Goal: Understand process/instructions: Learn how to perform a task or action

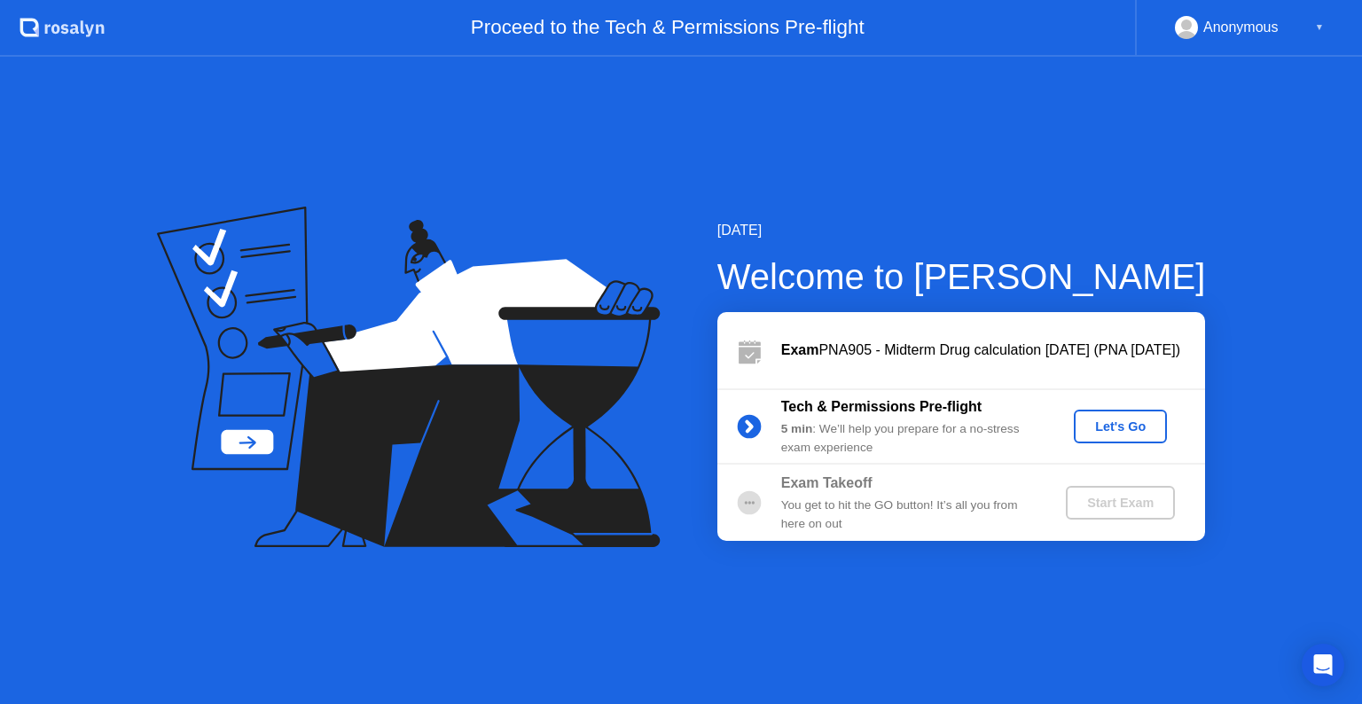
click at [1142, 429] on div "Let's Go" at bounding box center [1120, 427] width 79 height 14
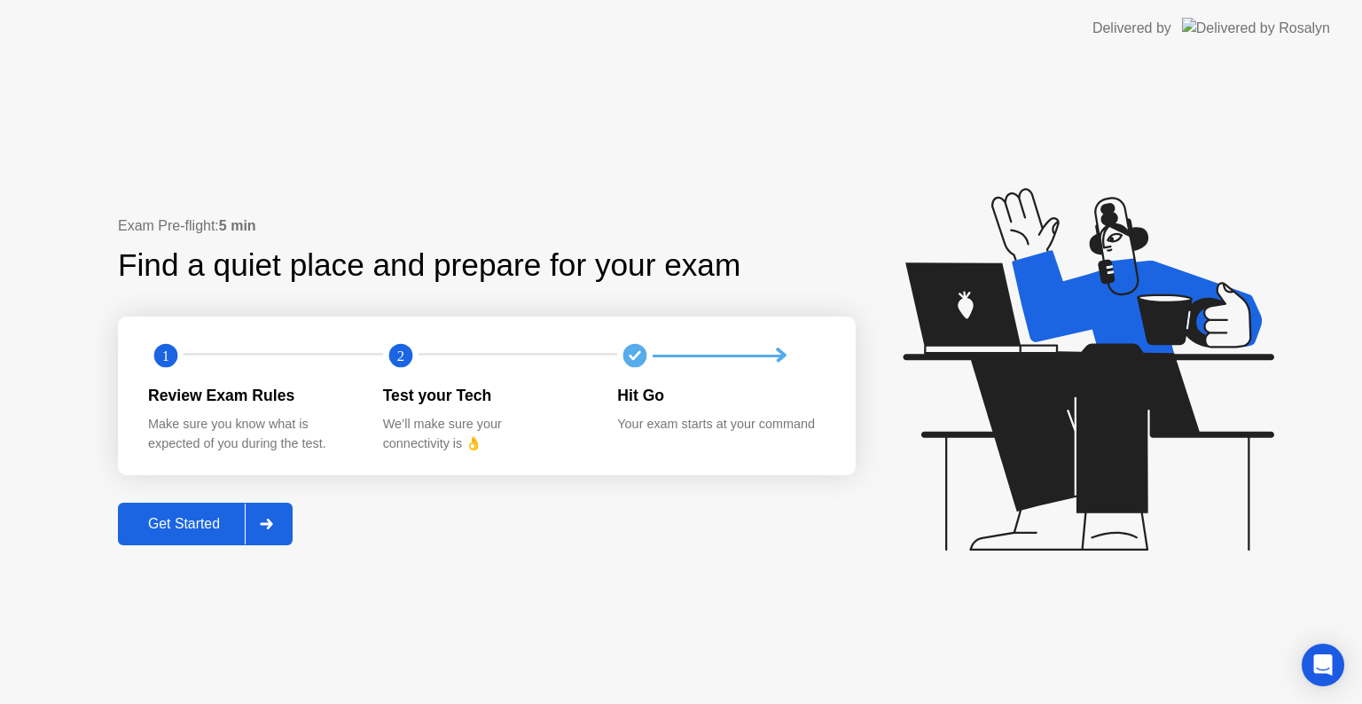
click at [166, 525] on div "Get Started" at bounding box center [184, 524] width 122 height 16
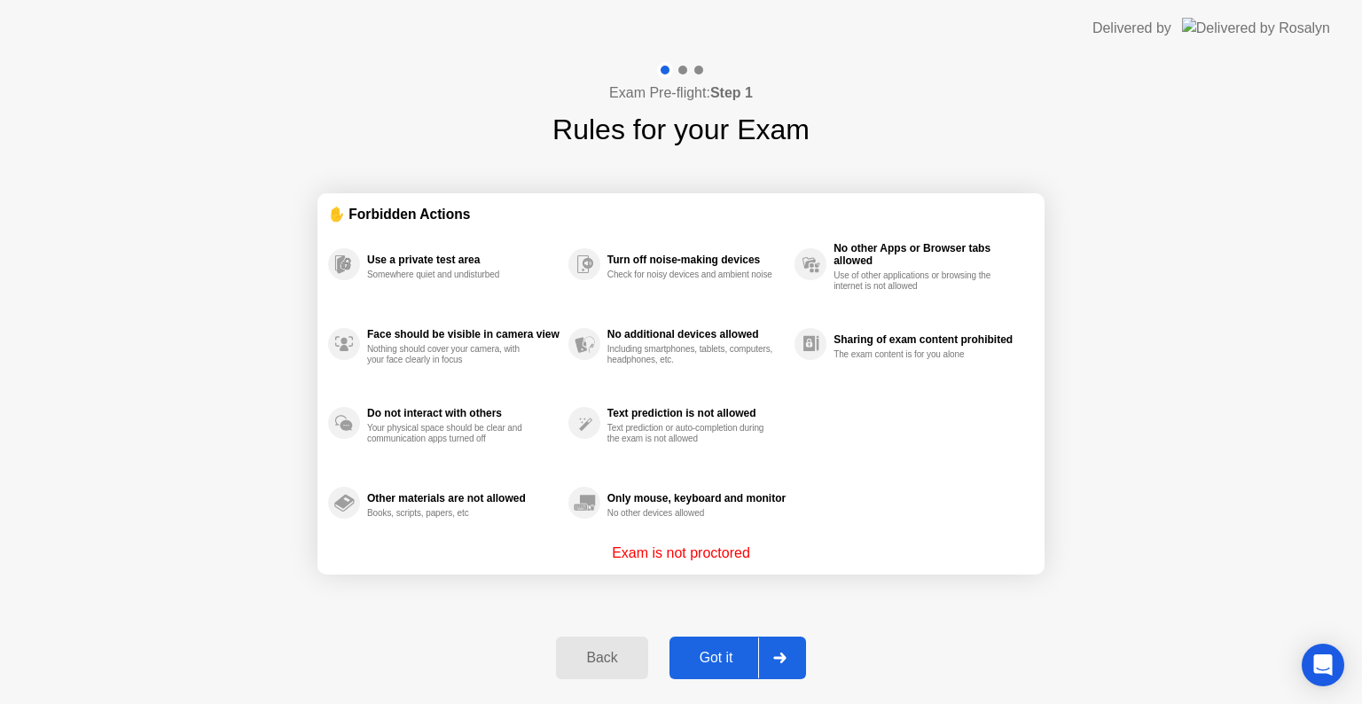
click at [715, 650] on div "Got it" at bounding box center [716, 658] width 83 height 16
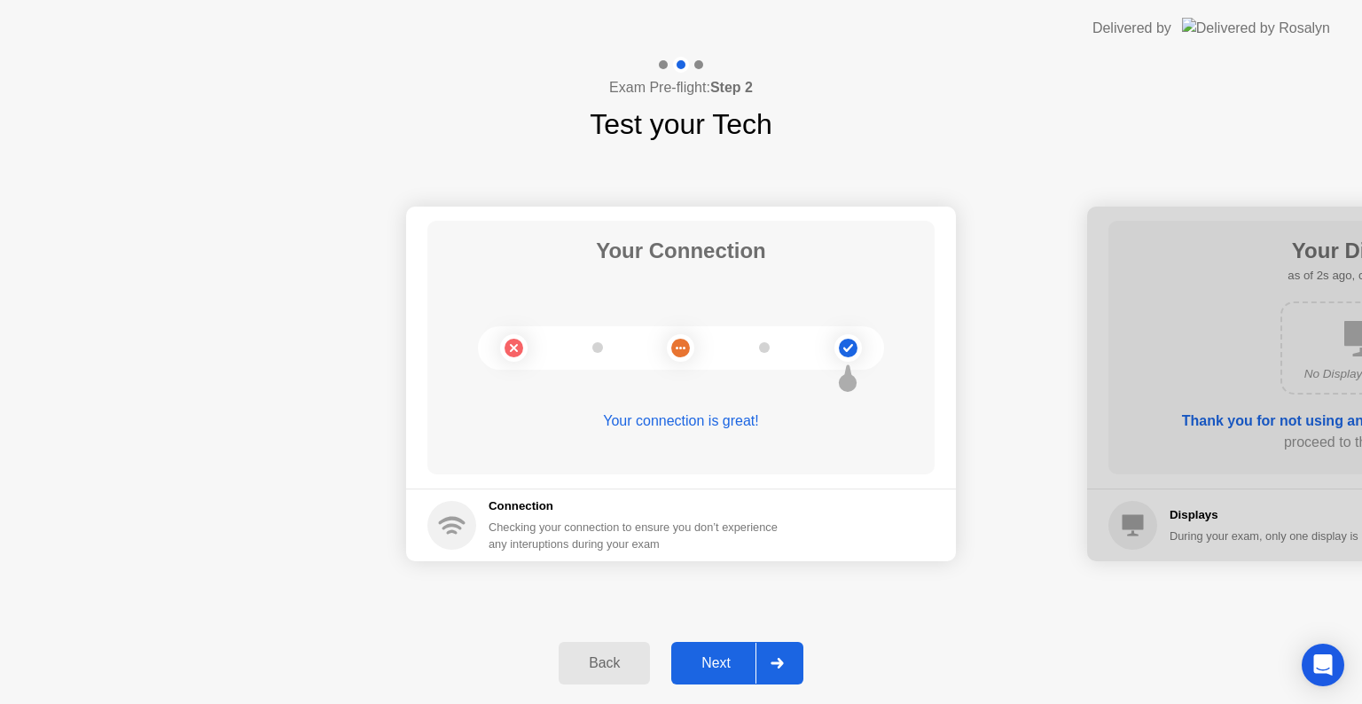
click at [716, 655] on div "Next" at bounding box center [716, 663] width 79 height 16
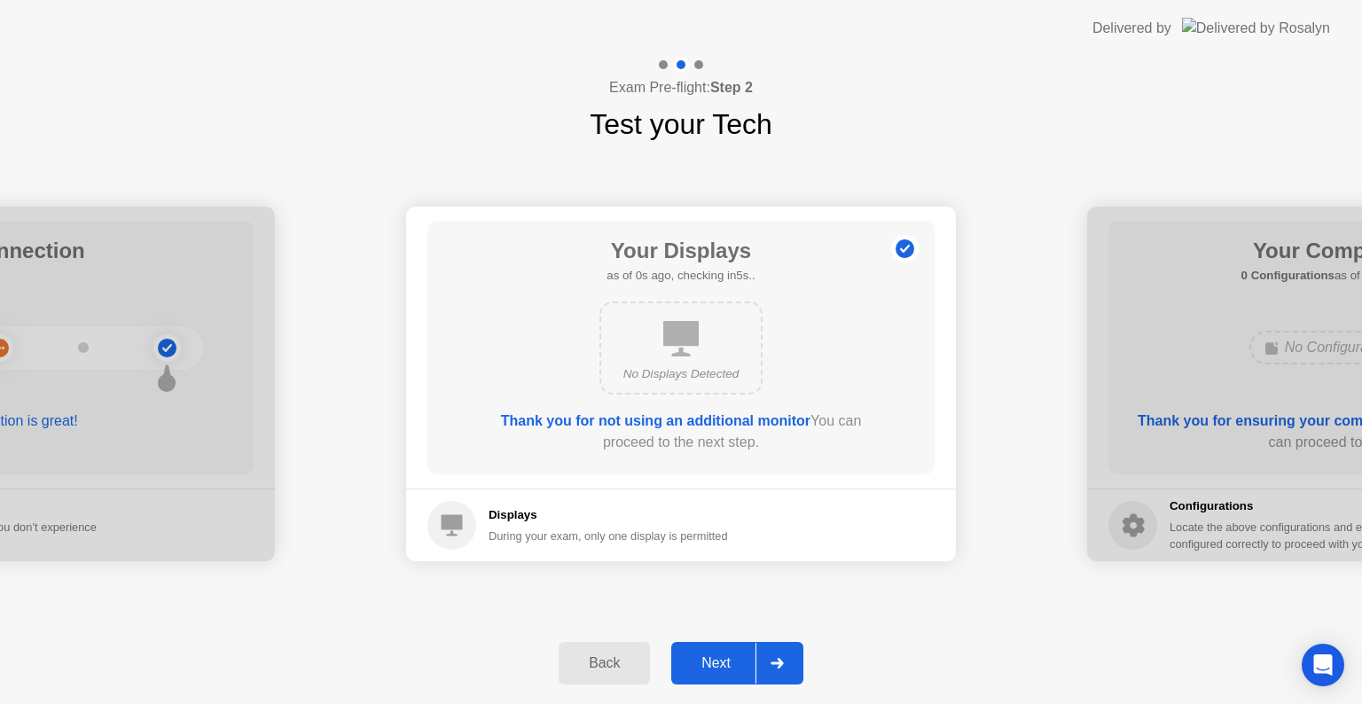
click at [716, 655] on div "Next" at bounding box center [716, 663] width 79 height 16
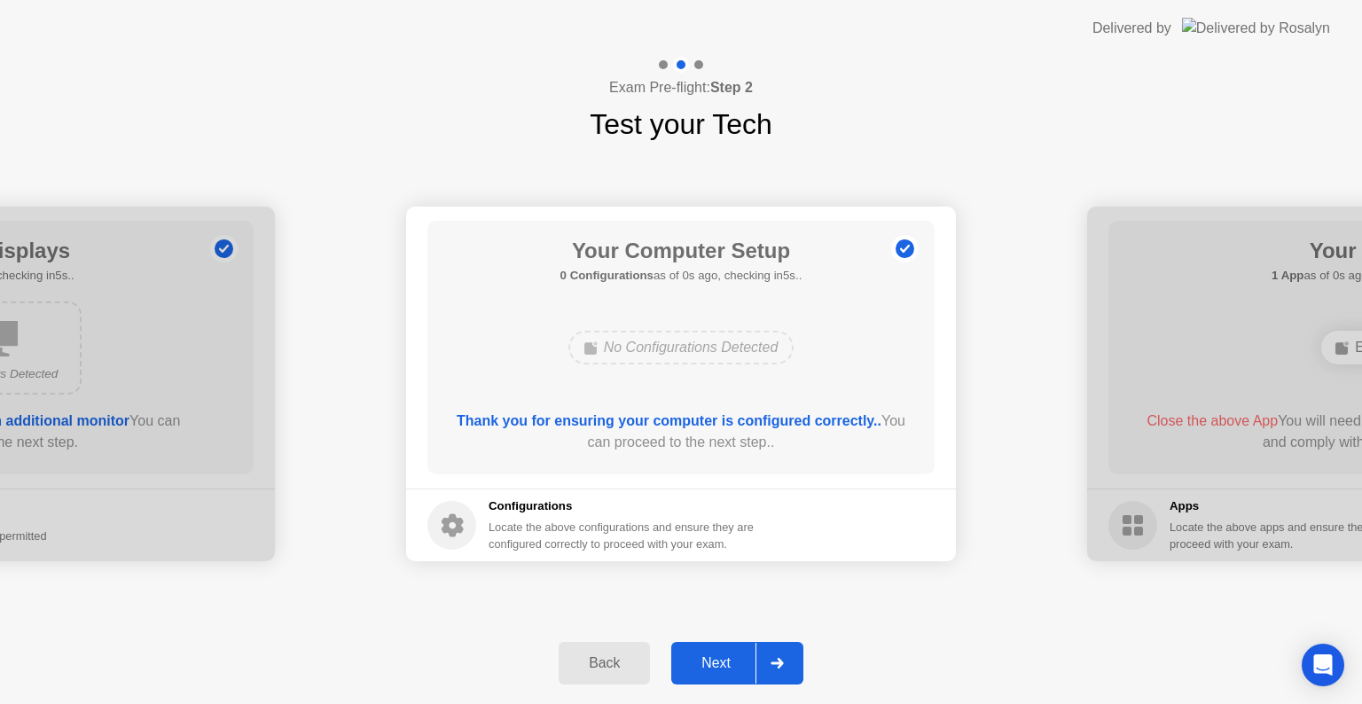
click at [716, 655] on div "Next" at bounding box center [716, 663] width 79 height 16
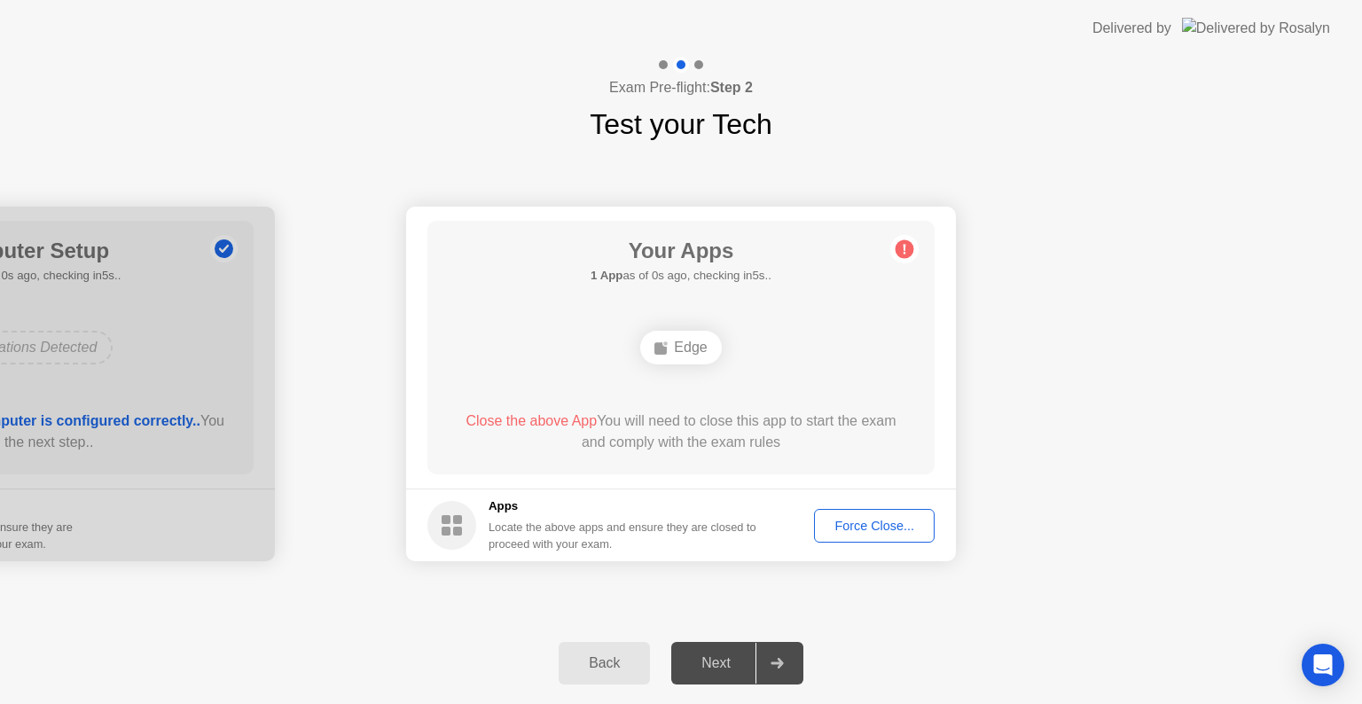
click at [716, 655] on div "Next" at bounding box center [716, 663] width 79 height 16
click at [886, 522] on div "Force Close..." at bounding box center [874, 526] width 108 height 14
